Goal: Book appointment/travel/reservation

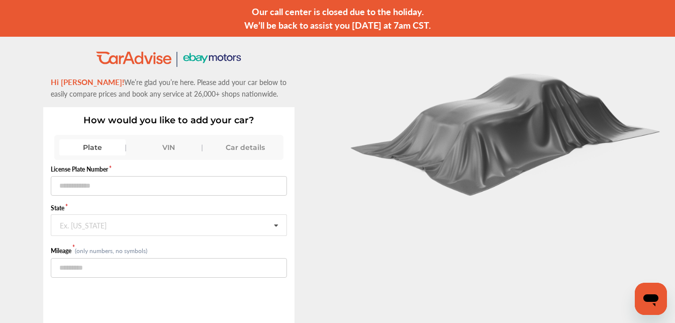
click at [171, 145] on div "VIN" at bounding box center [169, 147] width 66 height 16
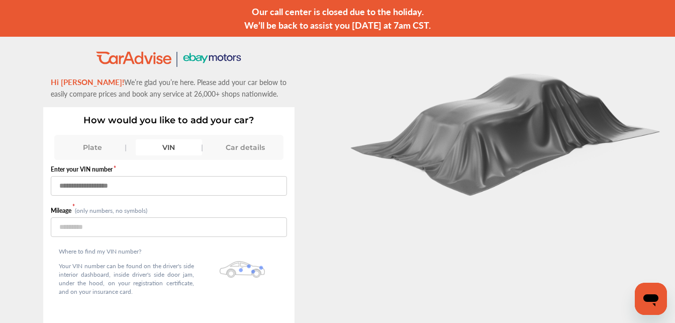
click at [130, 183] on input "text" at bounding box center [169, 186] width 236 height 20
type input "**********"
click at [132, 232] on input "number" at bounding box center [169, 227] width 236 height 20
type input "*"
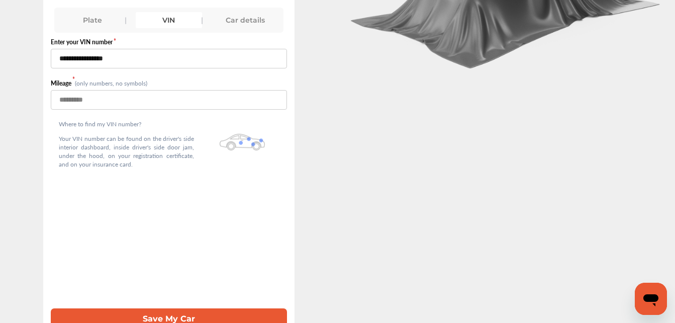
scroll to position [141, 0]
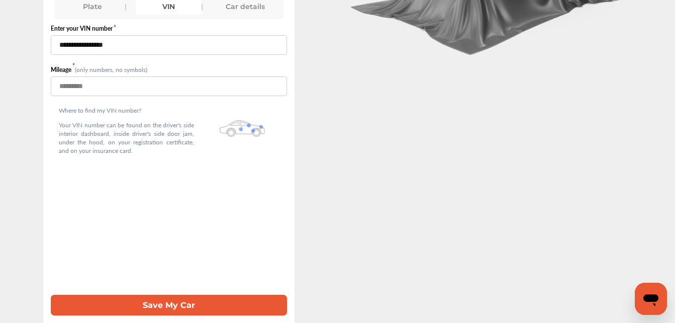
type input "*******"
click at [240, 303] on button "Save My Car" at bounding box center [169, 304] width 236 height 21
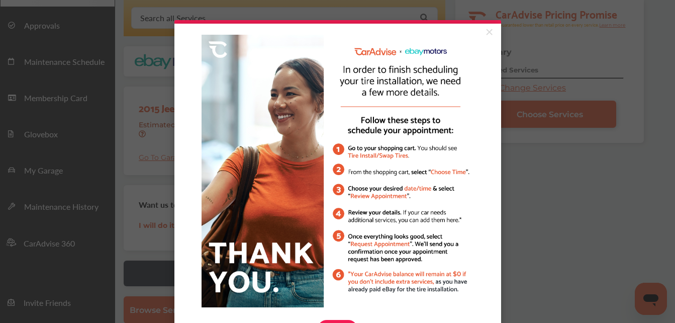
scroll to position [111, 0]
click at [483, 31] on link "×" at bounding box center [489, 33] width 18 height 18
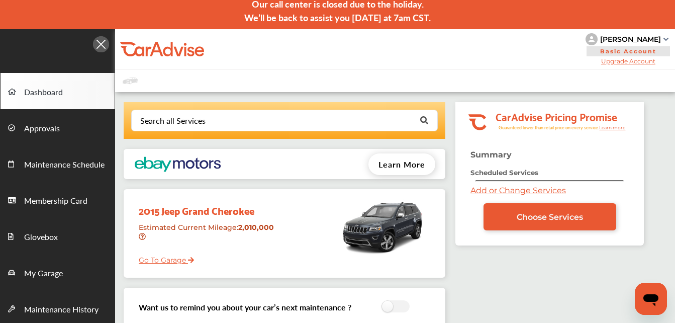
scroll to position [0, 0]
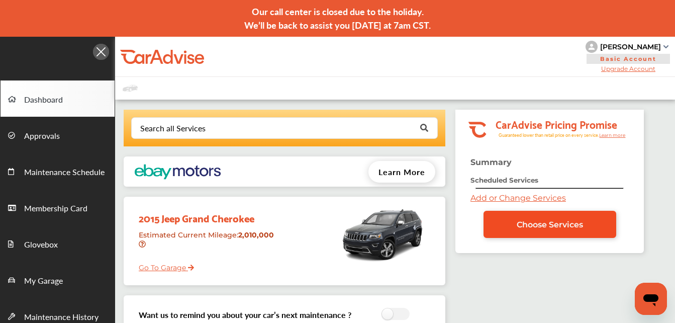
click at [524, 228] on span "Choose Services" at bounding box center [549, 225] width 66 height 10
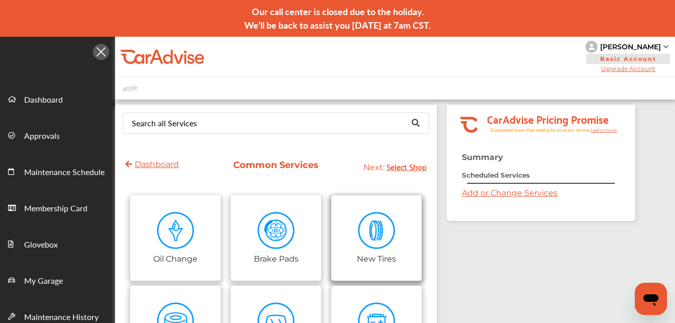
click at [386, 218] on img at bounding box center [377, 230] width 38 height 38
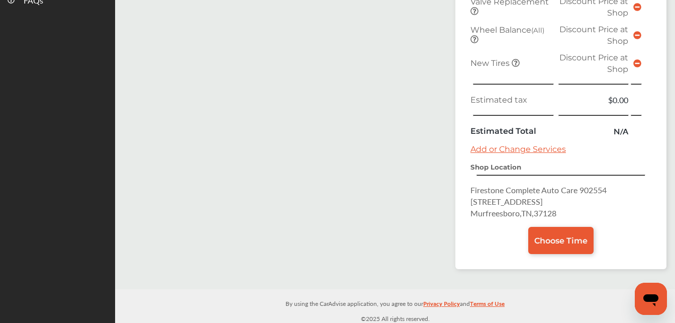
scroll to position [451, 0]
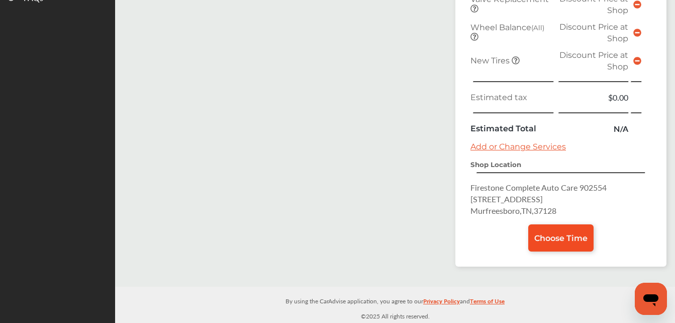
click at [554, 242] on span "Choose Time" at bounding box center [560, 238] width 53 height 10
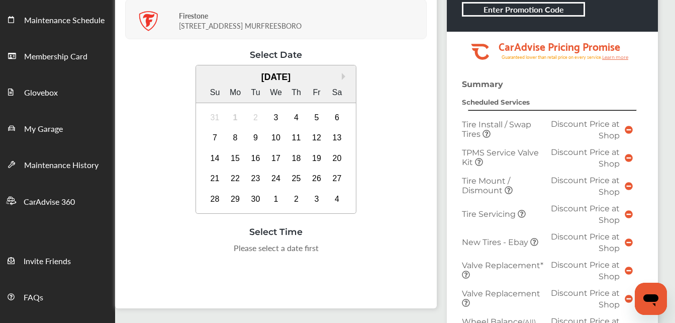
scroll to position [154, 0]
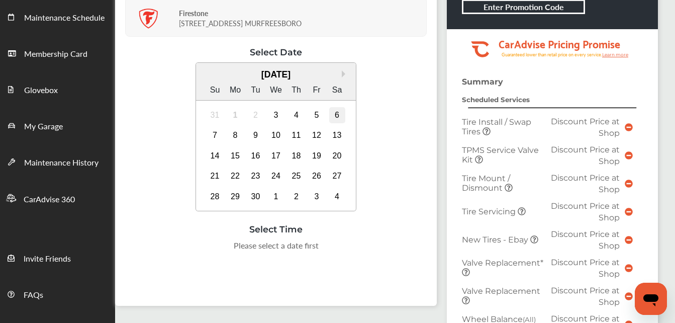
click at [340, 113] on div "6" at bounding box center [337, 115] width 16 height 16
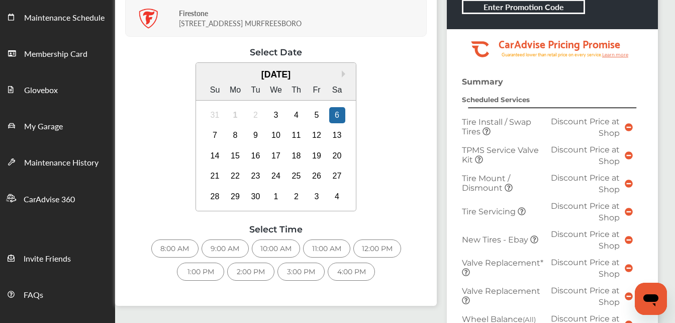
click at [325, 247] on div "11:00 AM" at bounding box center [326, 248] width 47 height 18
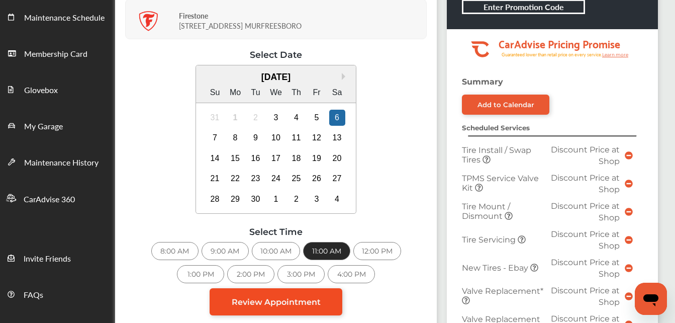
click at [285, 309] on link "Review Appointment" at bounding box center [275, 301] width 133 height 27
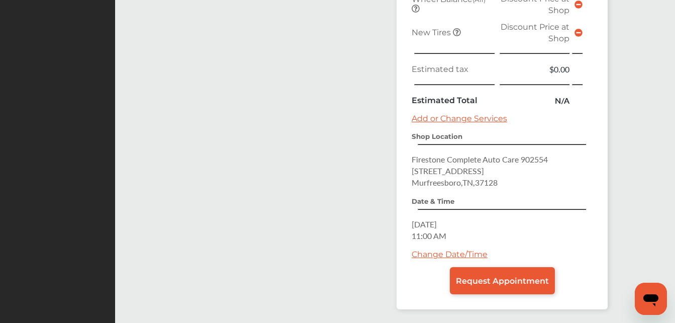
scroll to position [513, 0]
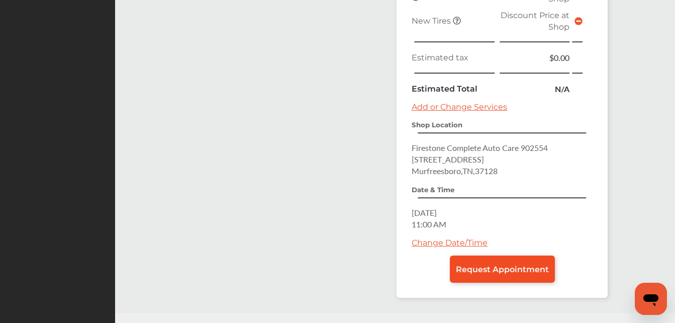
click at [491, 269] on span "Request Appointment" at bounding box center [502, 269] width 93 height 10
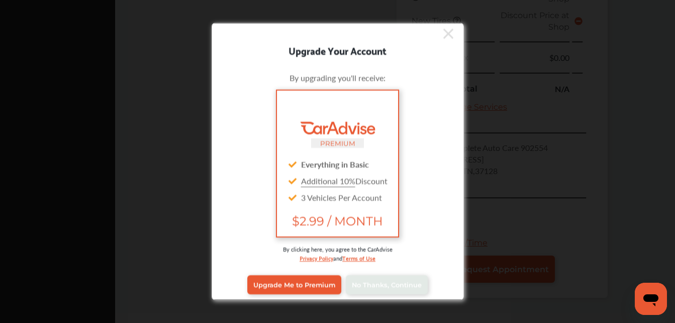
scroll to position [8, 0]
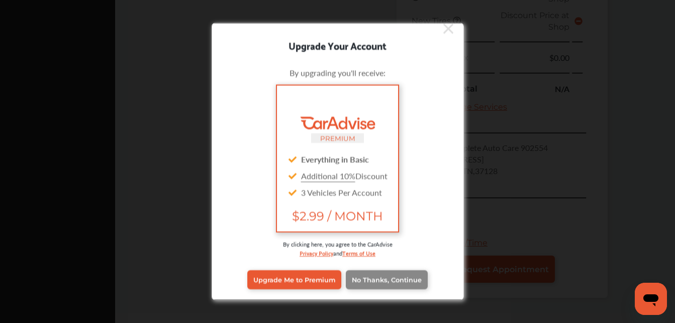
click at [383, 282] on span "No Thanks, Continue" at bounding box center [387, 279] width 70 height 8
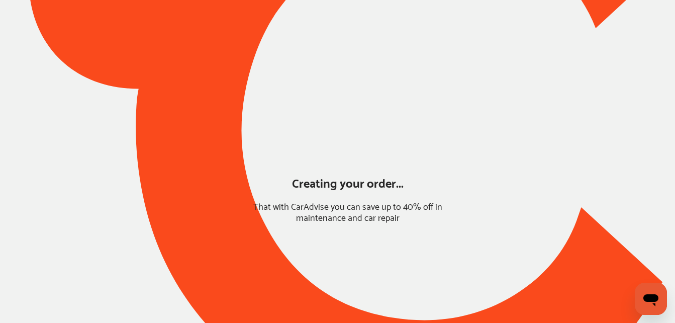
scroll to position [143, 0]
